Goal: Entertainment & Leisure: Consume media (video, audio)

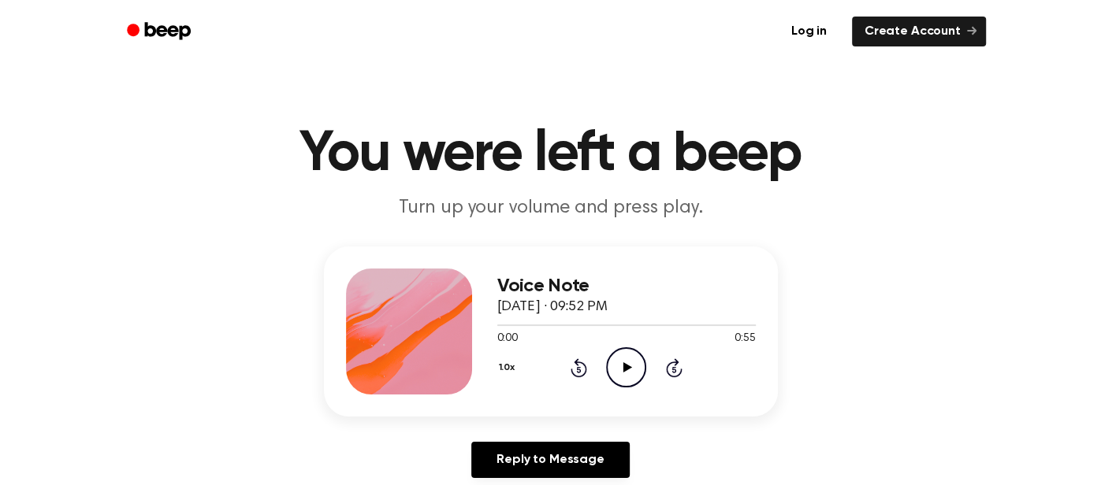
click at [623, 374] on icon "Play Audio" at bounding box center [626, 368] width 40 height 40
click at [629, 381] on icon "Play Audio" at bounding box center [626, 368] width 40 height 40
click at [627, 381] on icon "Pause Audio" at bounding box center [626, 368] width 40 height 40
click at [620, 383] on icon "Play Audio" at bounding box center [626, 368] width 40 height 40
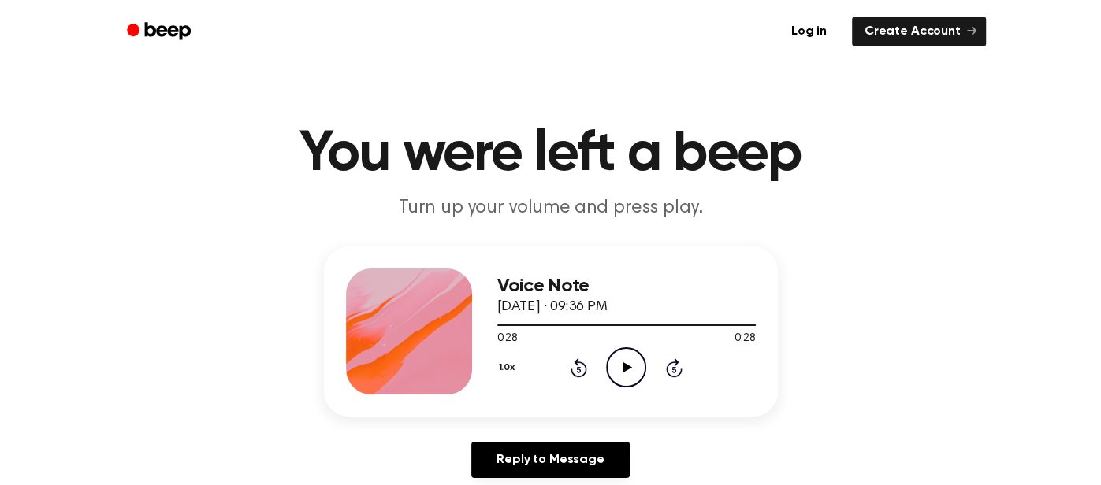
click at [620, 383] on icon "Play Audio" at bounding box center [626, 368] width 40 height 40
click at [603, 363] on div "1.0x Rewind 5 seconds Play Audio Skip 5 seconds" at bounding box center [626, 368] width 259 height 40
click at [631, 358] on icon "Play Audio" at bounding box center [626, 368] width 40 height 40
click at [630, 358] on icon "Play Audio" at bounding box center [626, 368] width 40 height 40
click at [628, 356] on icon "Play Audio" at bounding box center [626, 368] width 40 height 40
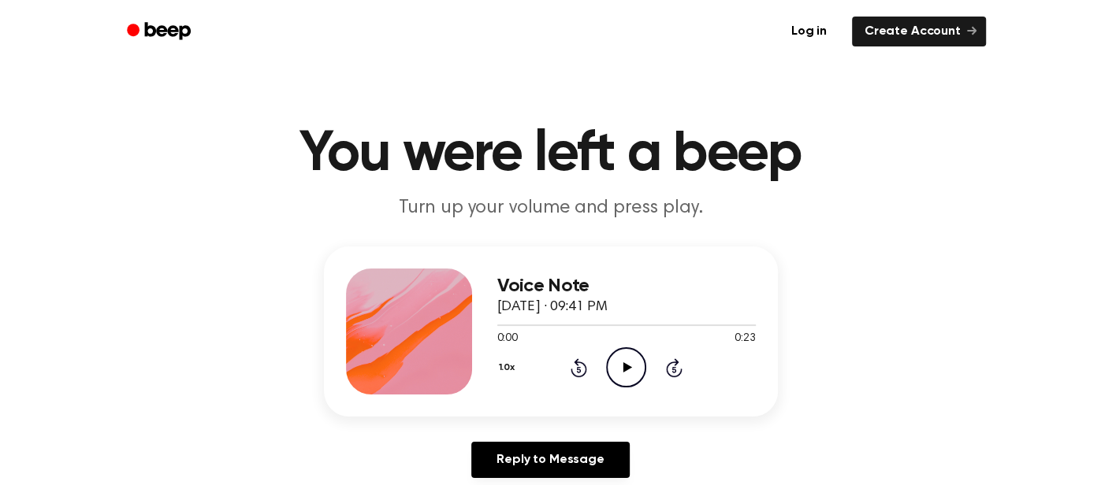
click at [634, 348] on icon "Play Audio" at bounding box center [626, 368] width 40 height 40
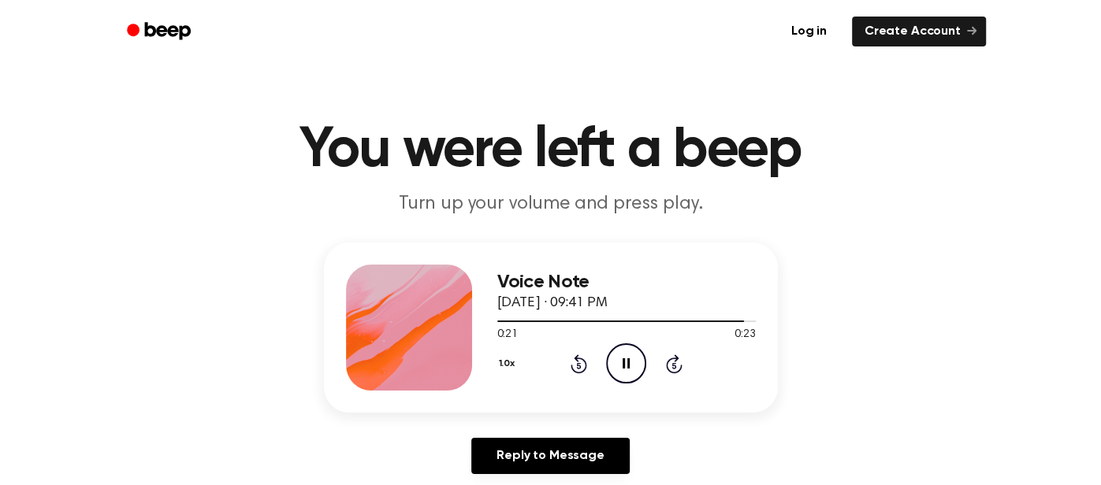
scroll to position [6, 0]
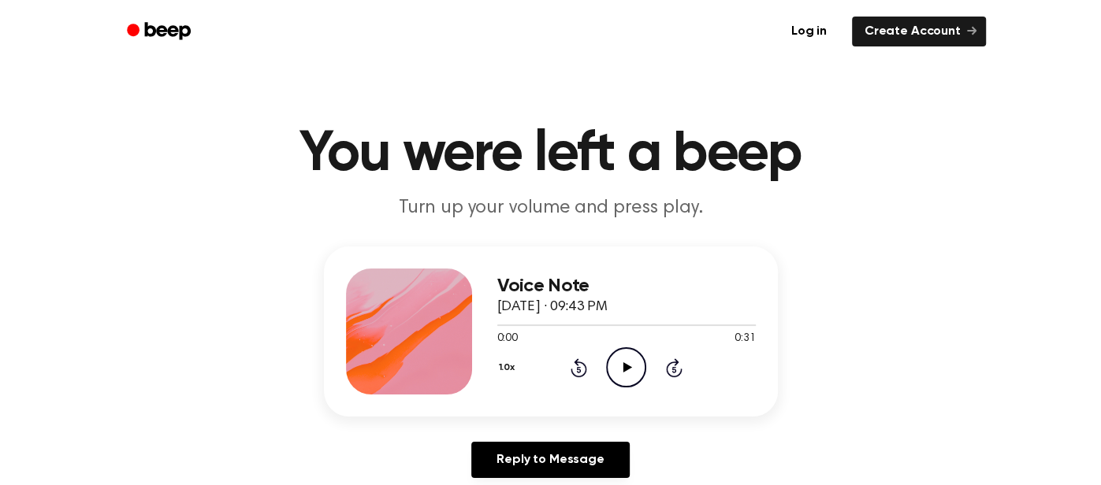
click at [620, 358] on icon "Play Audio" at bounding box center [626, 368] width 40 height 40
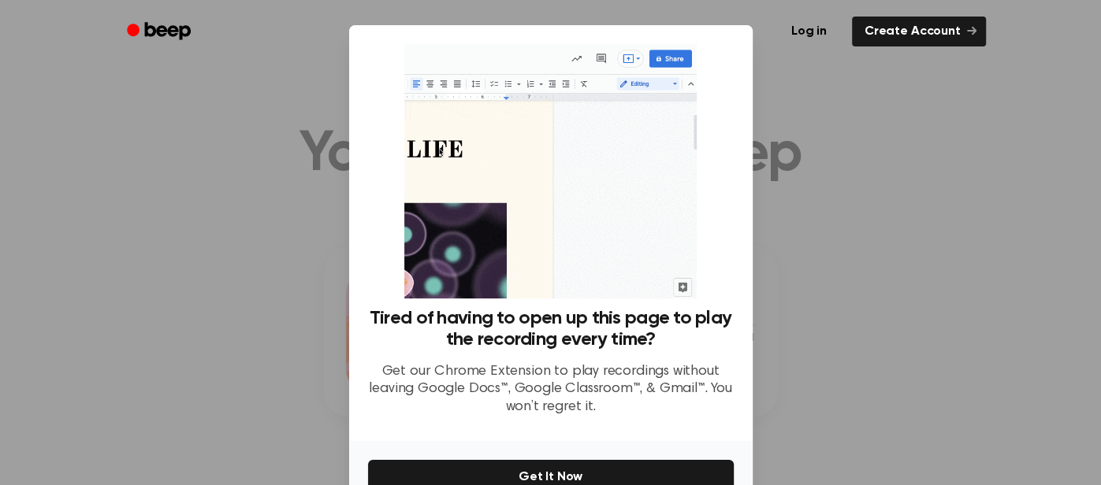
scroll to position [86, 0]
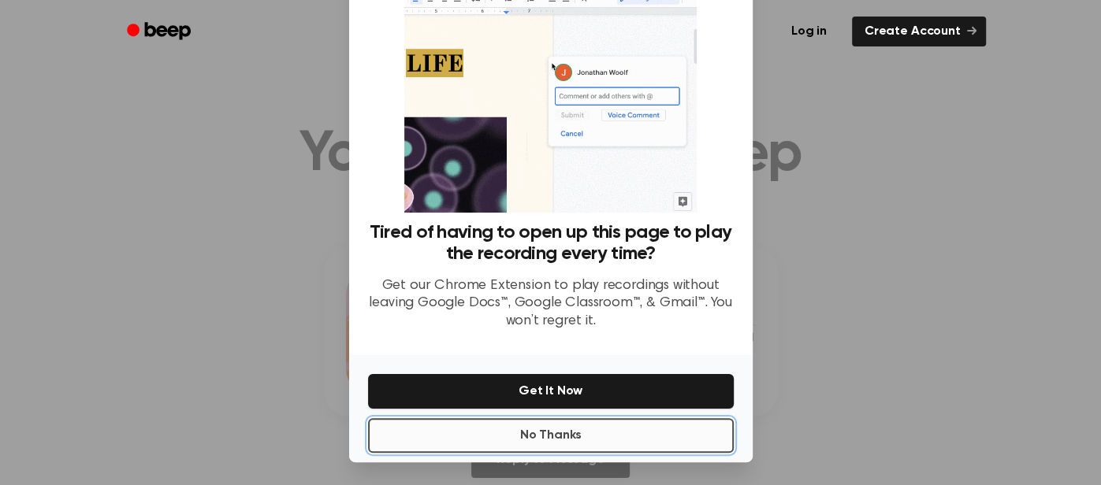
click at [568, 427] on button "No Thanks" at bounding box center [551, 435] width 366 height 35
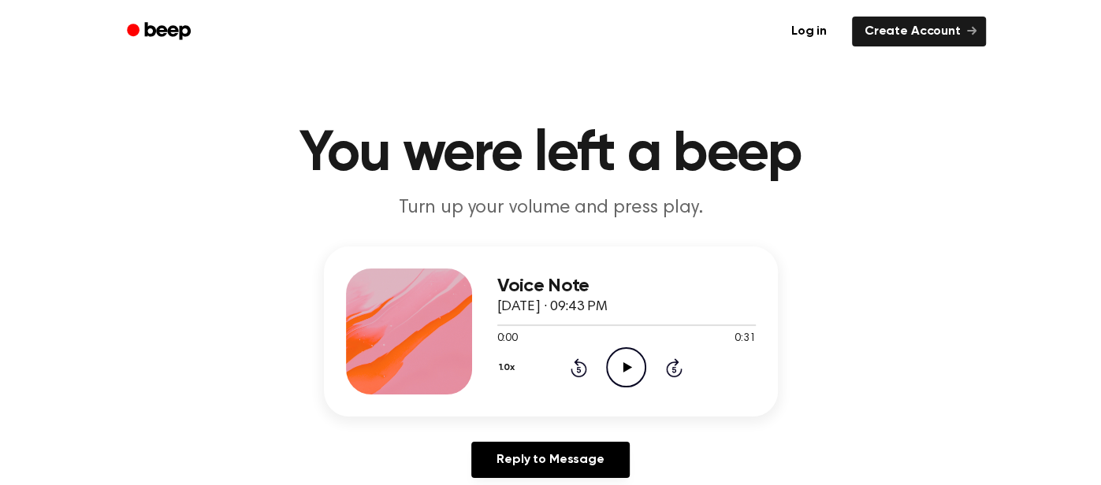
click at [626, 365] on icon at bounding box center [627, 368] width 9 height 10
click at [612, 366] on icon "Play Audio" at bounding box center [626, 368] width 40 height 40
click at [618, 355] on icon "Play Audio" at bounding box center [626, 368] width 40 height 40
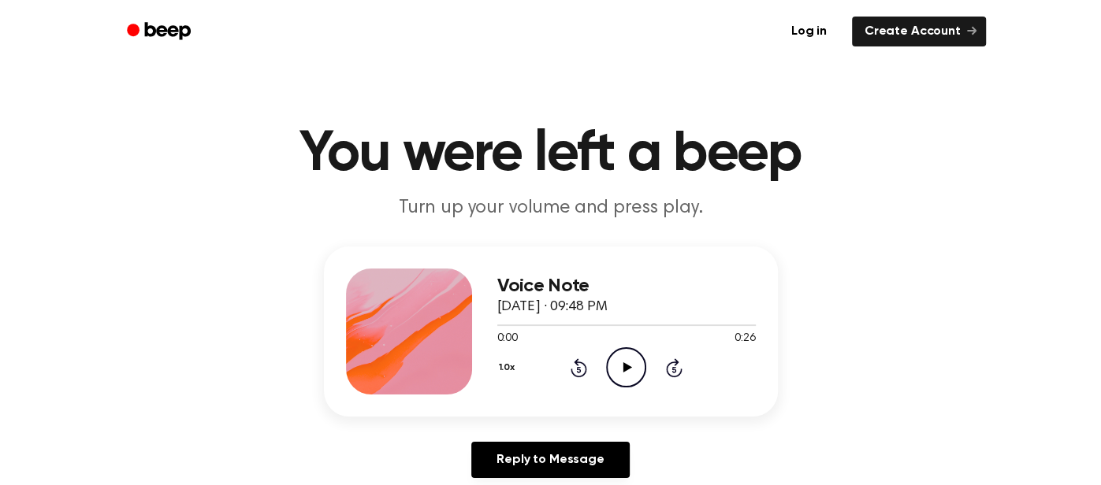
click at [644, 363] on circle at bounding box center [626, 367] width 39 height 39
click at [634, 377] on icon "Play Audio" at bounding box center [626, 368] width 40 height 40
click at [620, 391] on div "Voice Note October 2, 2025 · 10:14 PM 0:00 0:11 Your browser does not support t…" at bounding box center [626, 332] width 259 height 126
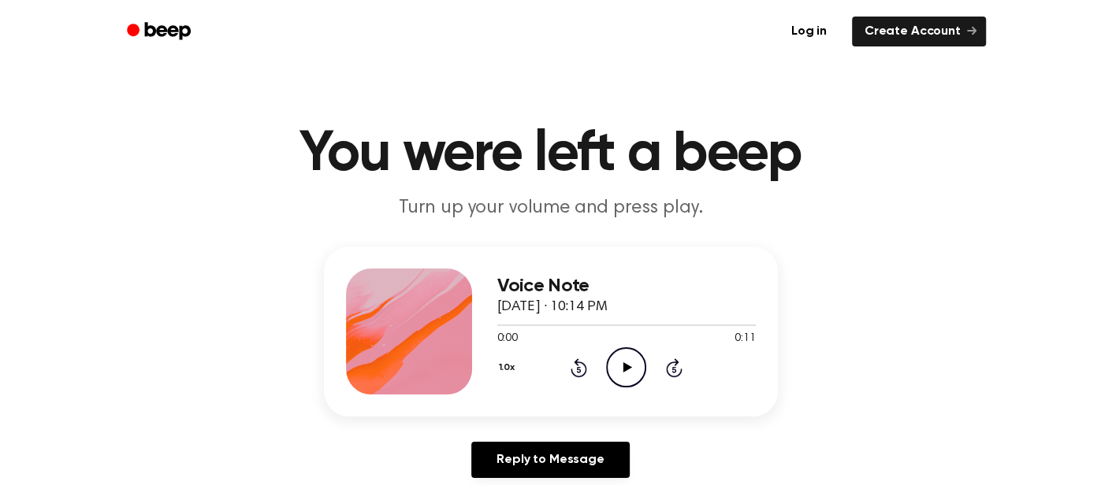
click at [619, 373] on icon "Play Audio" at bounding box center [626, 368] width 40 height 40
click at [629, 380] on icon "Play Audio" at bounding box center [626, 368] width 40 height 40
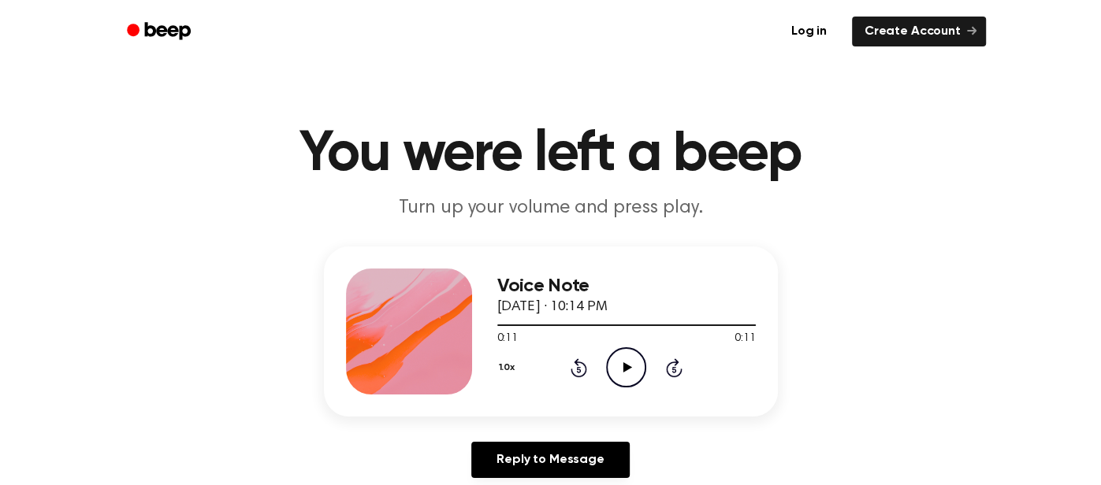
click at [629, 380] on icon "Play Audio" at bounding box center [626, 368] width 40 height 40
click at [632, 361] on icon "Play Audio" at bounding box center [626, 368] width 40 height 40
click at [630, 365] on icon "Play Audio" at bounding box center [626, 368] width 40 height 40
click at [623, 382] on icon "Play Audio" at bounding box center [626, 368] width 40 height 40
click at [622, 376] on icon "Play Audio" at bounding box center [626, 368] width 40 height 40
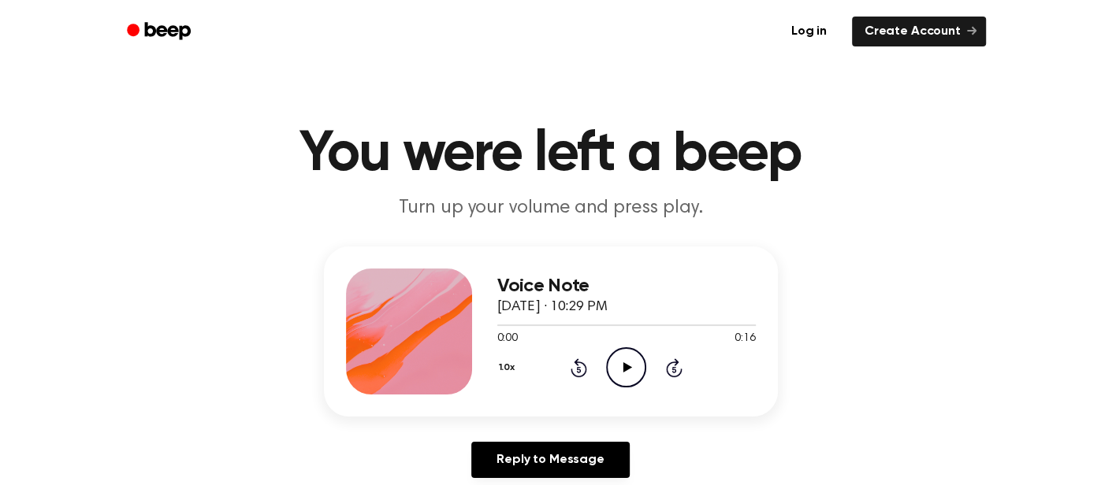
click at [627, 374] on icon "Play Audio" at bounding box center [626, 368] width 40 height 40
